Goal: Information Seeking & Learning: Learn about a topic

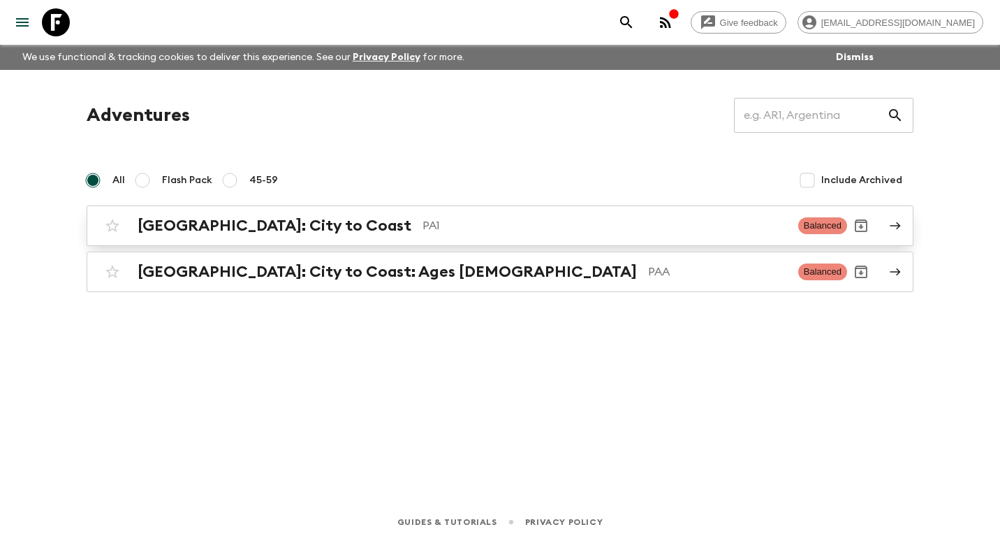
click at [248, 226] on h2 "[GEOGRAPHIC_DATA]: City to Coast" at bounding box center [275, 225] width 274 height 18
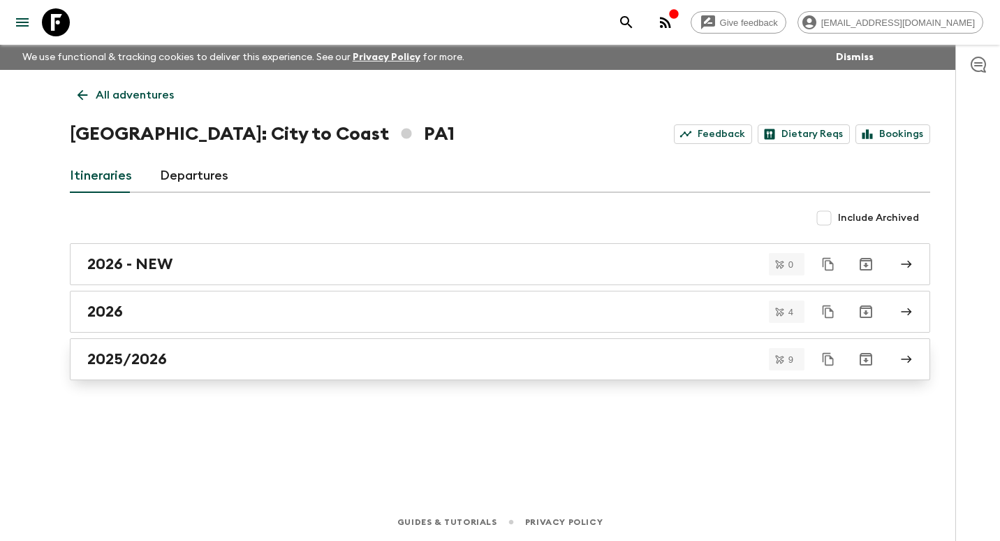
click at [229, 344] on link "2025/2026" at bounding box center [500, 359] width 860 height 42
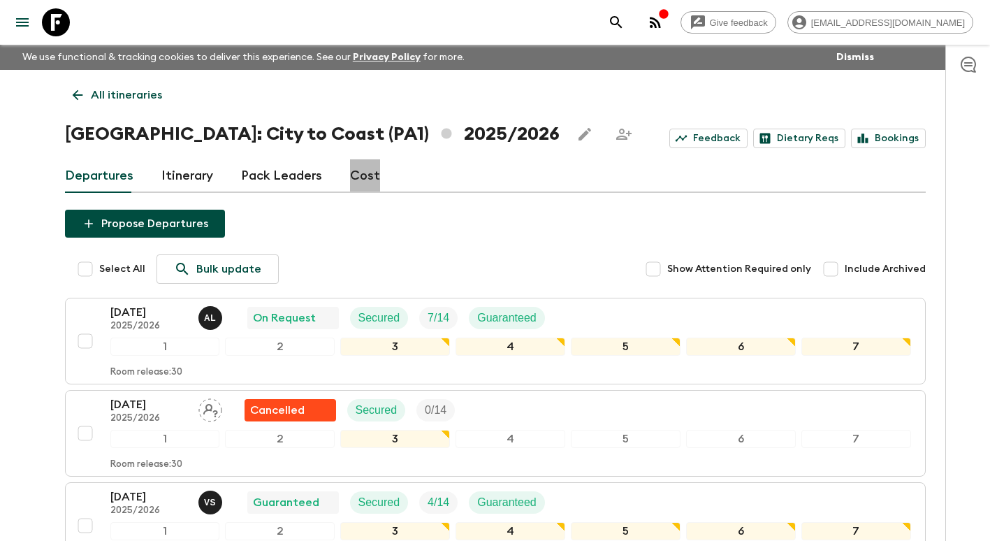
click at [360, 178] on link "Cost" at bounding box center [365, 176] width 30 height 34
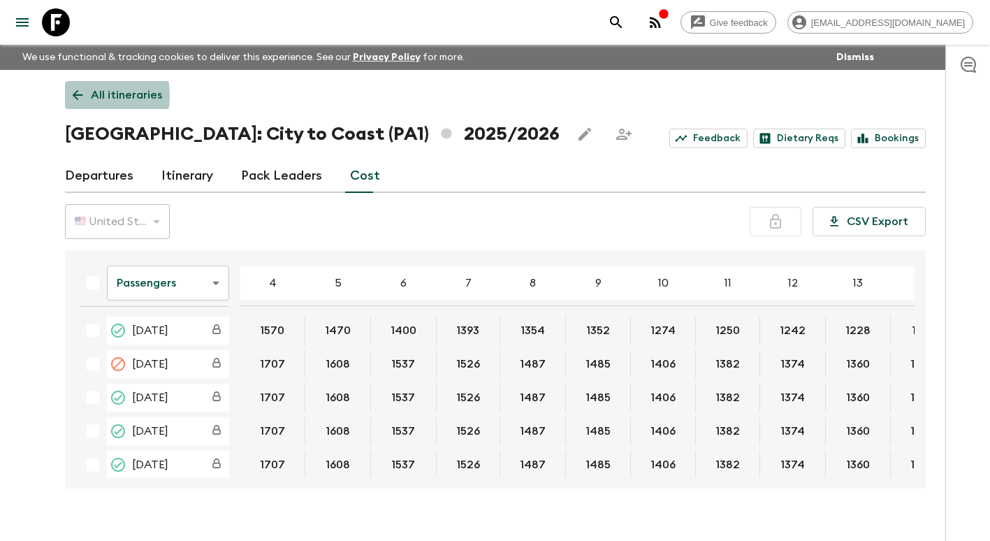
click at [78, 96] on icon at bounding box center [77, 94] width 15 height 15
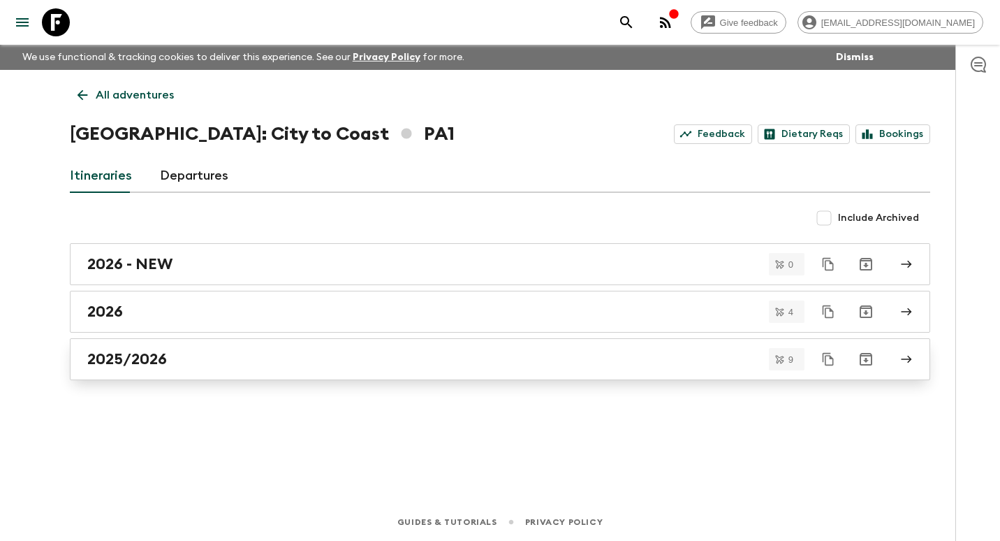
click at [169, 362] on div "2025/2026" at bounding box center [486, 359] width 799 height 18
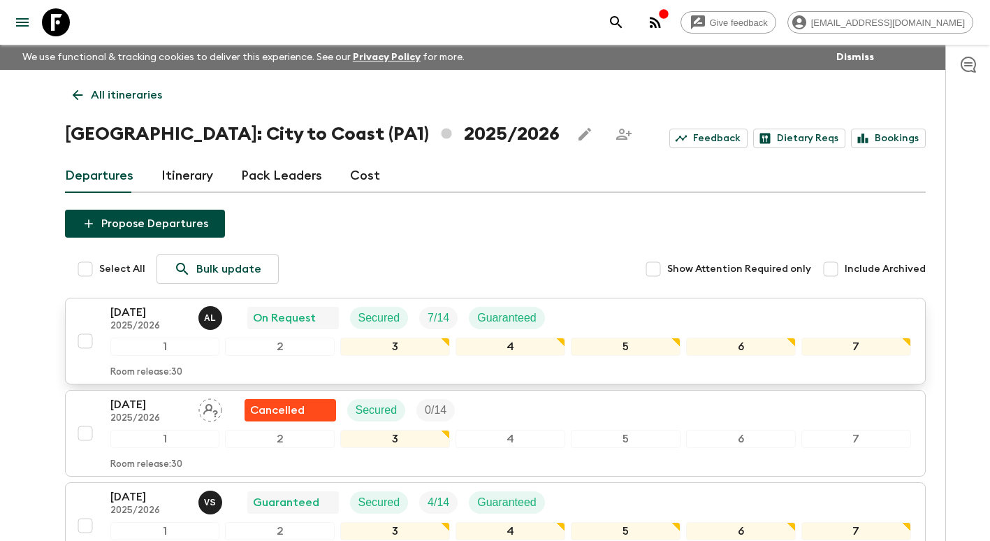
click at [155, 322] on p "2025/2026" at bounding box center [148, 326] width 77 height 11
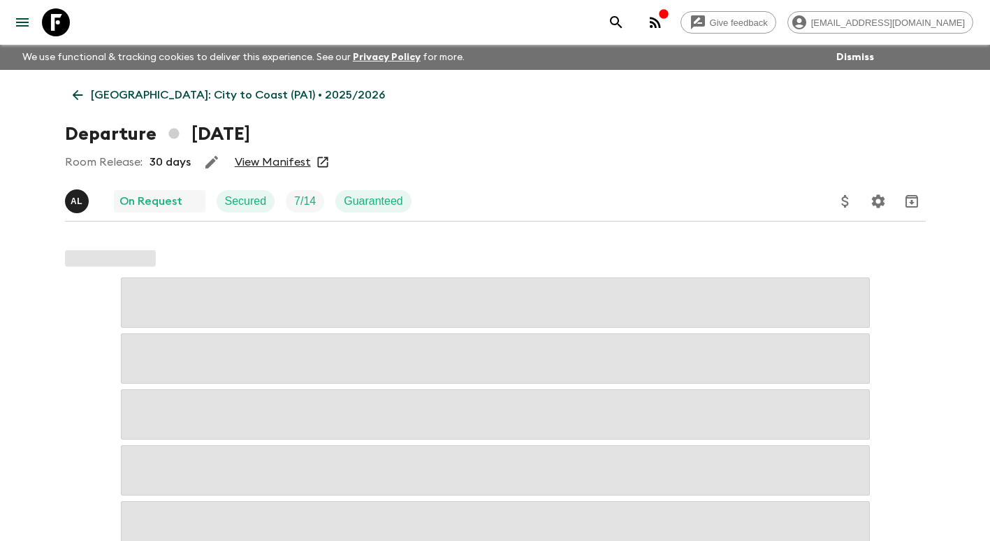
click at [265, 161] on link "View Manifest" at bounding box center [273, 162] width 76 height 14
